Goal: Find specific page/section: Find specific page/section

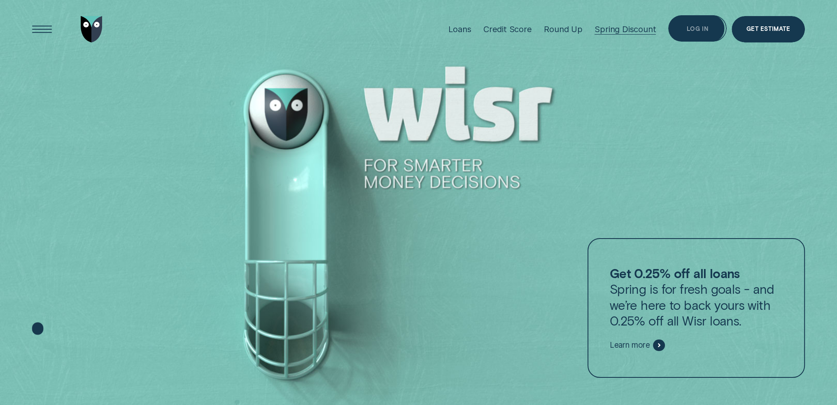
click at [683, 29] on div "Log in" at bounding box center [698, 28] width 58 height 26
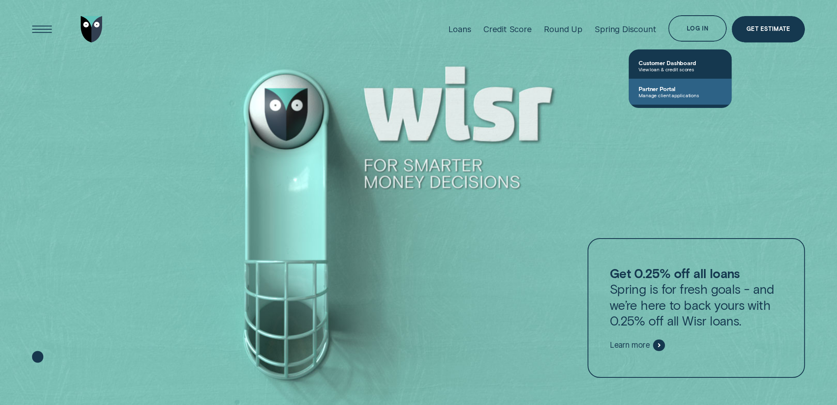
click at [680, 89] on span "Partner Portal" at bounding box center [680, 88] width 83 height 7
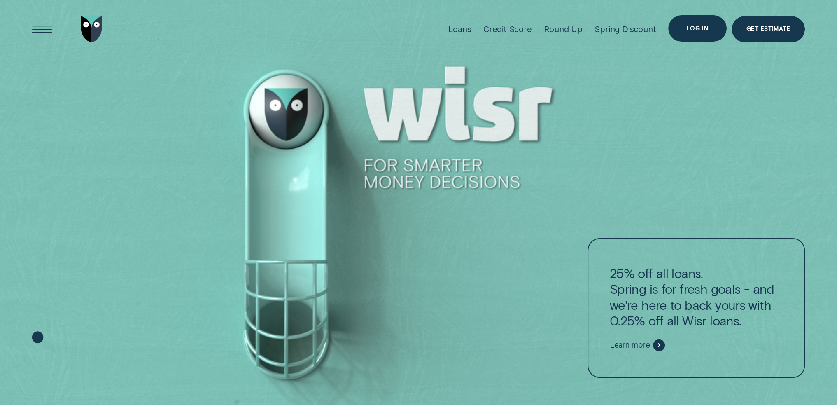
click at [689, 24] on div "Log in" at bounding box center [698, 28] width 58 height 26
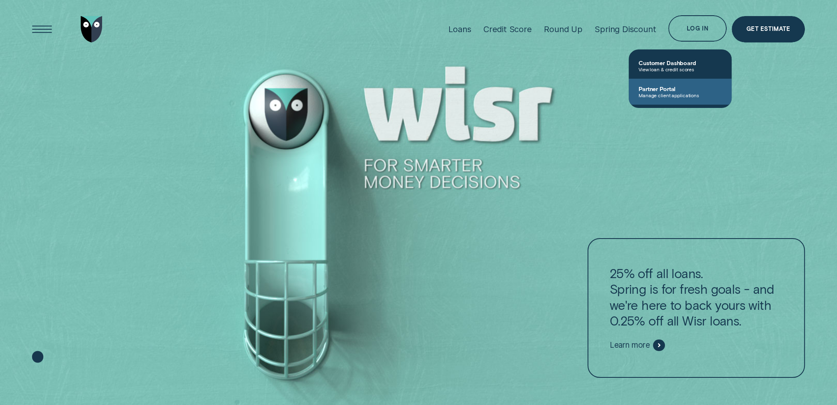
click at [683, 89] on span "Partner Portal" at bounding box center [680, 88] width 83 height 7
